Goal: Task Accomplishment & Management: Use online tool/utility

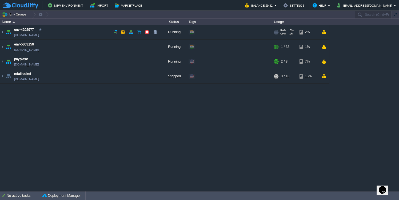
click at [289, 32] on span "1%" at bounding box center [290, 33] width 5 height 3
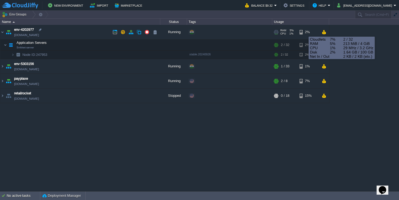
click at [302, 33] on div "2%" at bounding box center [308, 32] width 17 height 14
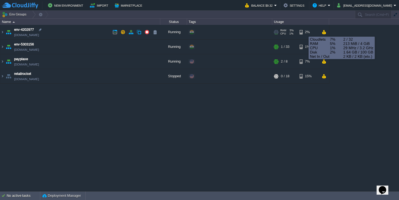
click at [302, 33] on div "2%" at bounding box center [308, 32] width 17 height 14
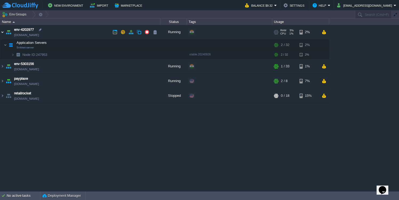
click at [4, 32] on img at bounding box center [2, 32] width 4 height 14
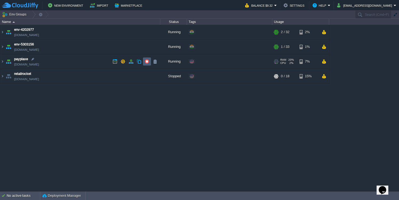
click at [149, 62] on td at bounding box center [147, 61] width 8 height 8
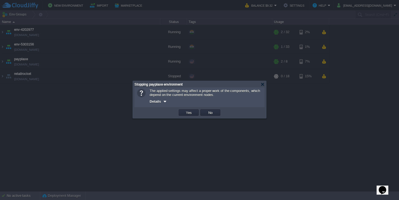
click at [163, 103] on div at bounding box center [165, 101] width 4 height 4
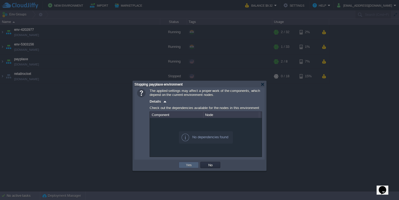
click at [188, 164] on button "Yes" at bounding box center [188, 164] width 9 height 5
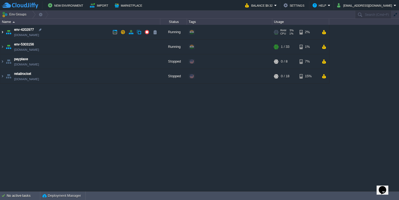
click at [3, 33] on img at bounding box center [2, 32] width 4 height 14
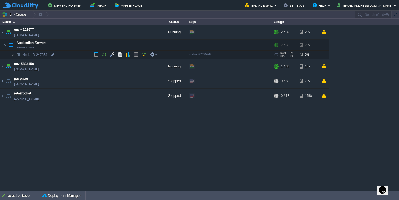
click at [14, 54] on img at bounding box center [12, 54] width 3 height 8
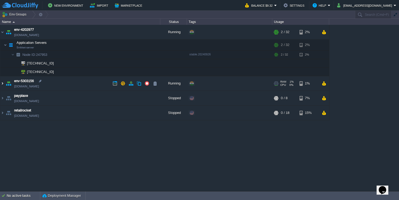
click at [2, 85] on img at bounding box center [2, 83] width 4 height 14
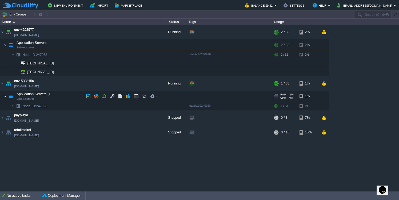
click at [7, 97] on img at bounding box center [5, 96] width 3 height 11
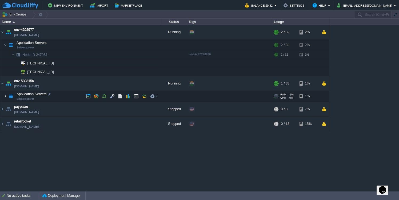
click at [6, 99] on img at bounding box center [5, 96] width 3 height 11
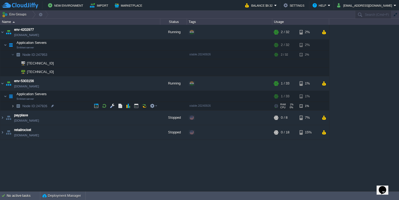
click at [13, 106] on img at bounding box center [12, 106] width 3 height 8
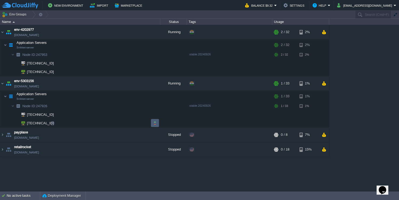
click at [156, 123] on button "button" at bounding box center [155, 122] width 5 height 5
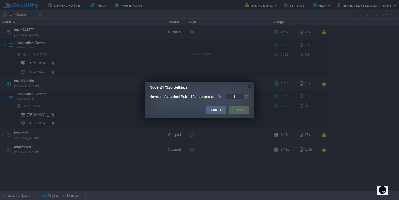
type input "0"
click at [248, 98] on div at bounding box center [246, 97] width 6 height 3
click at [249, 86] on div at bounding box center [250, 86] width 4 height 4
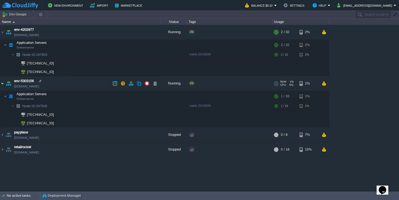
click at [3, 83] on img at bounding box center [2, 83] width 4 height 14
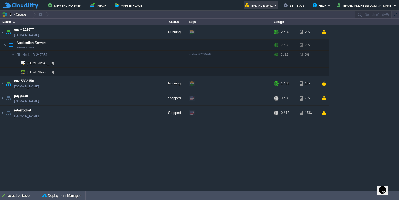
click at [274, 5] on button "Balance $9.32" at bounding box center [259, 5] width 29 height 6
click at [350, 51] on div "env-4202977 [DOMAIN_NAME] Running + Add to Env Group RAM 5% CPU 1% 2 / 32 2% Ap…" at bounding box center [199, 108] width 399 height 166
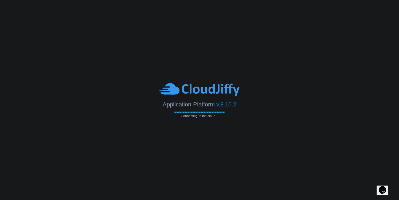
click at [239, 0] on body "Application Platform v.8.10.2 Connecting to the cloud..." at bounding box center [199, 100] width 399 height 200
